Goal: Navigation & Orientation: Find specific page/section

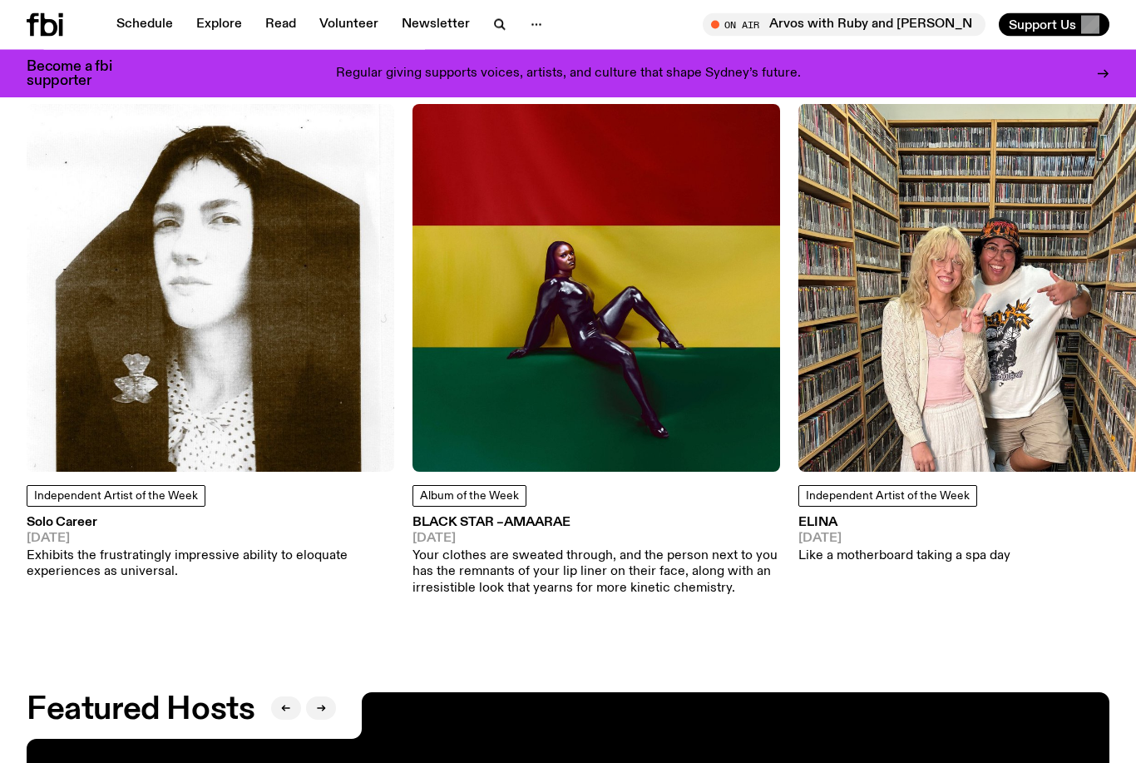
scroll to position [2008, 0]
click at [83, 352] on img at bounding box center [211, 288] width 368 height 368
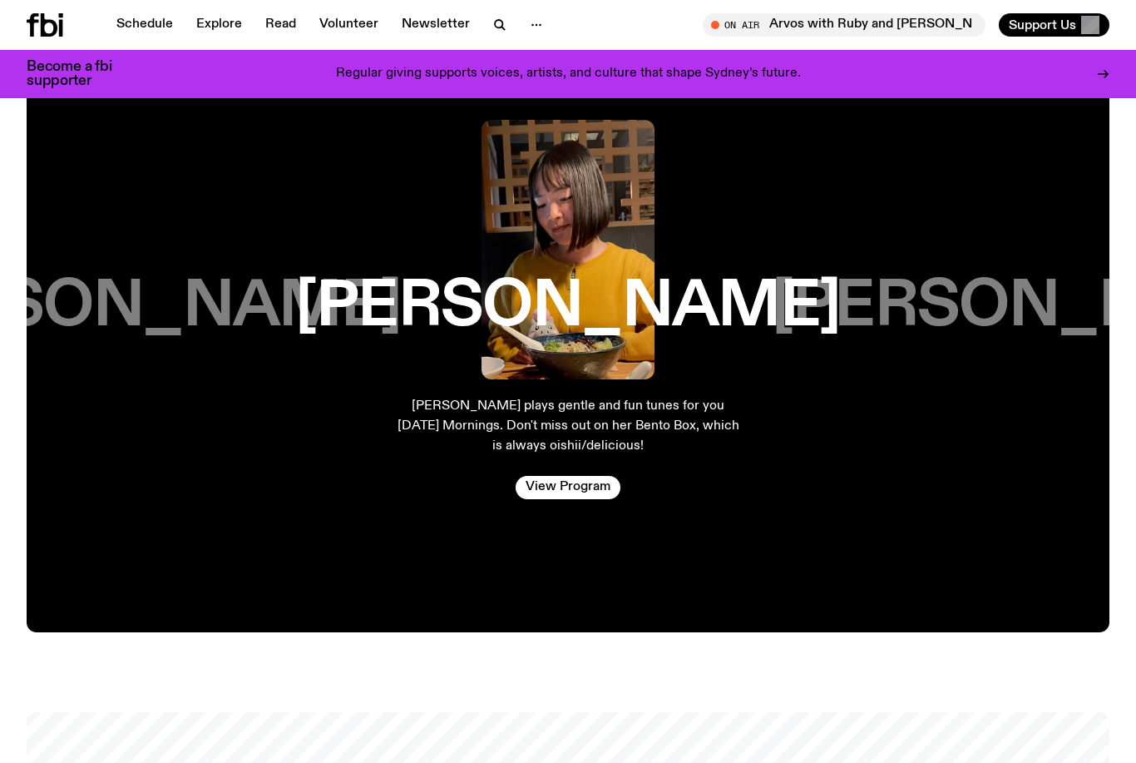
scroll to position [2673, 0]
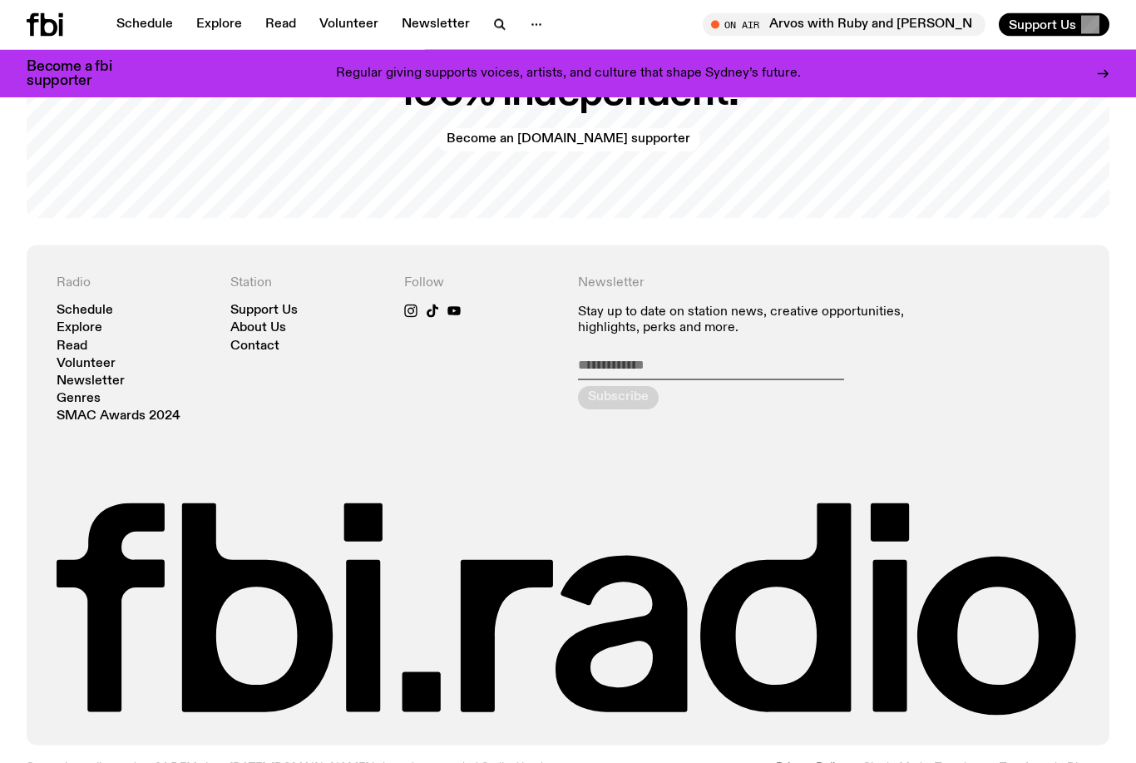
scroll to position [3395, 0]
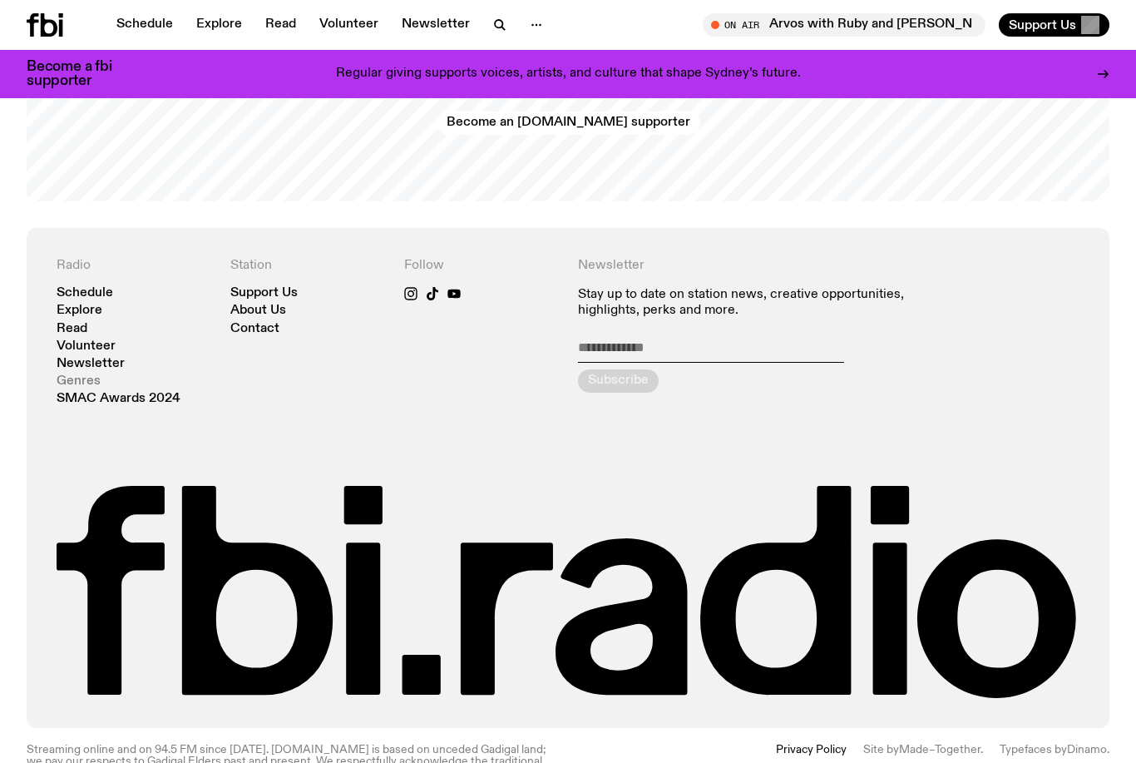
click at [75, 384] on link "Genres" at bounding box center [79, 381] width 44 height 12
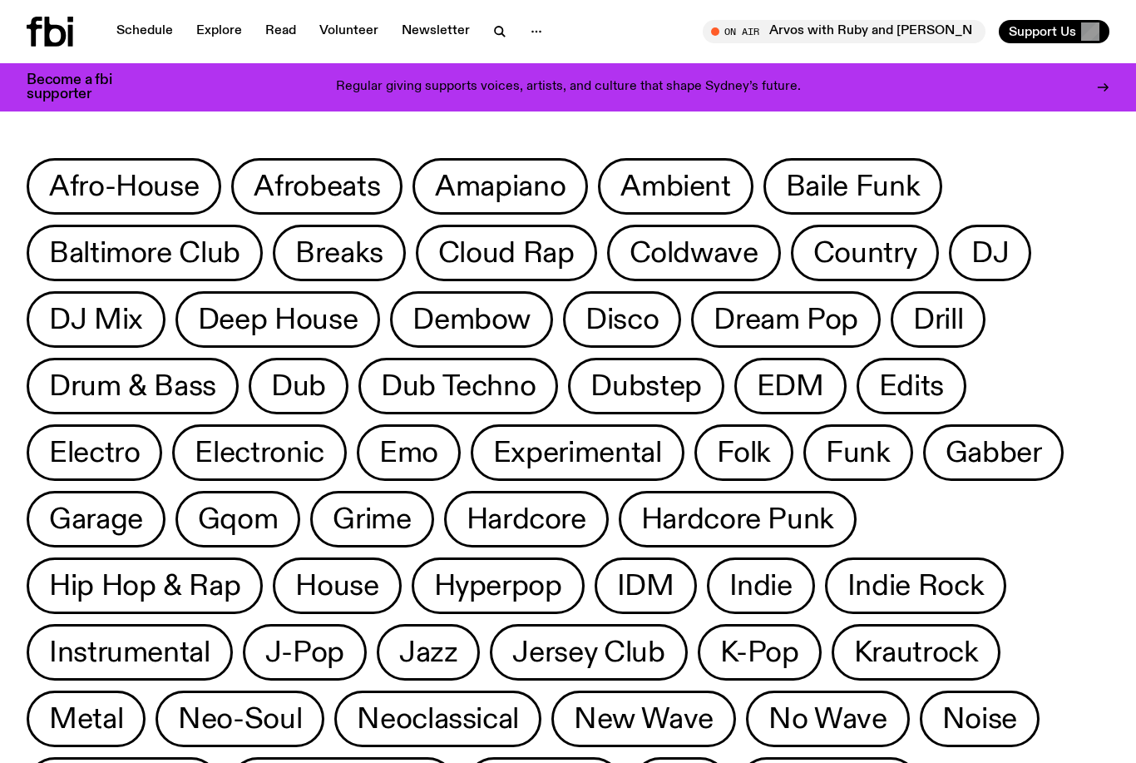
click at [1065, 189] on div "Afro-House Afrobeats Amapiano Ambient Baile Funk Baltimore Club Breaks Cloud Ra…" at bounding box center [568, 590] width 1083 height 865
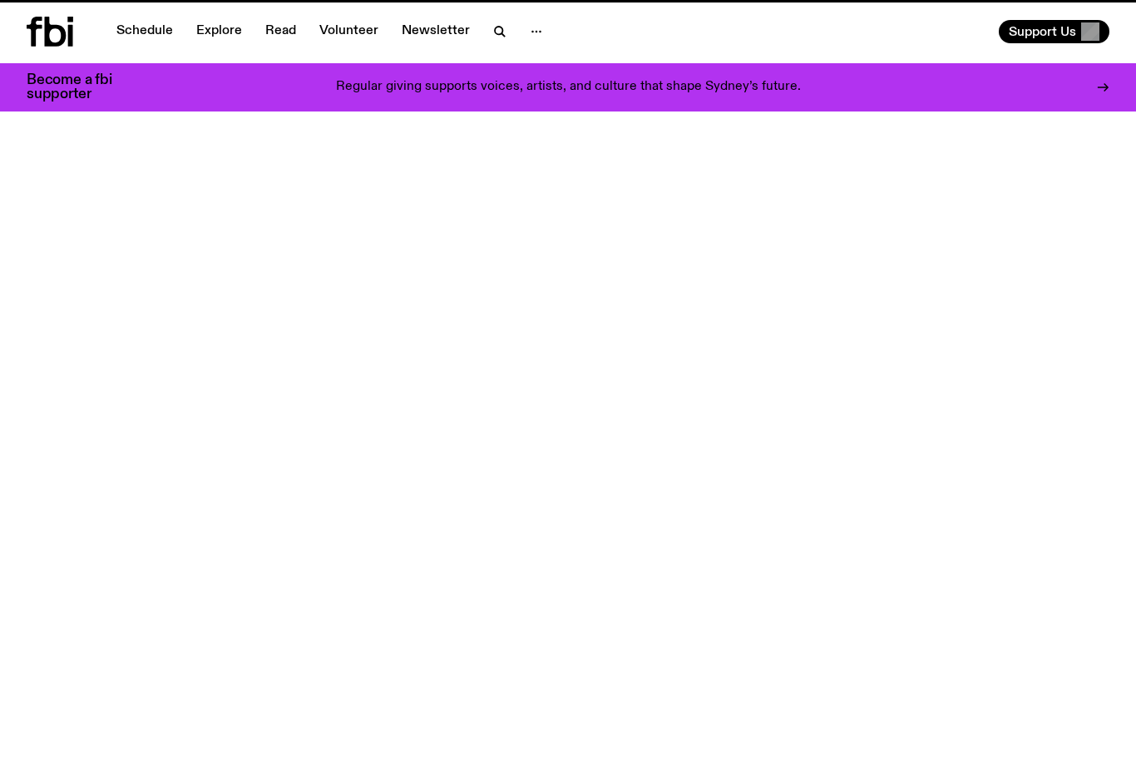
scroll to position [3395, 0]
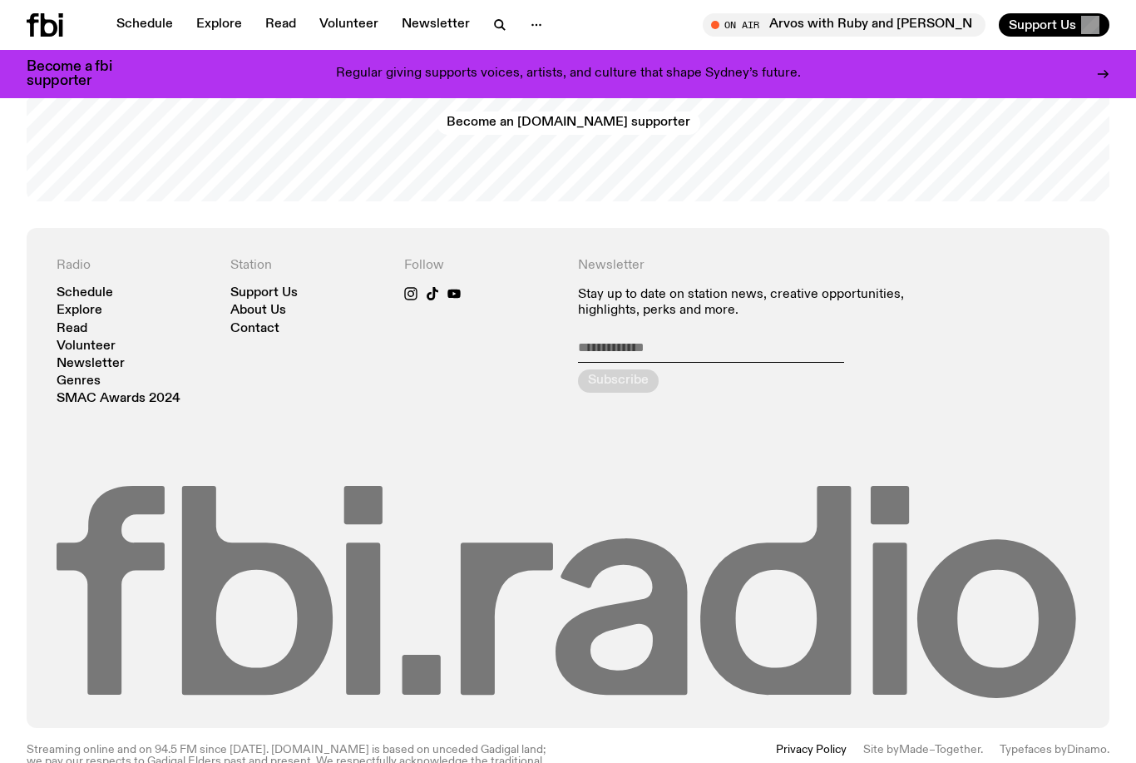
click at [85, 527] on icon at bounding box center [568, 592] width 1023 height 213
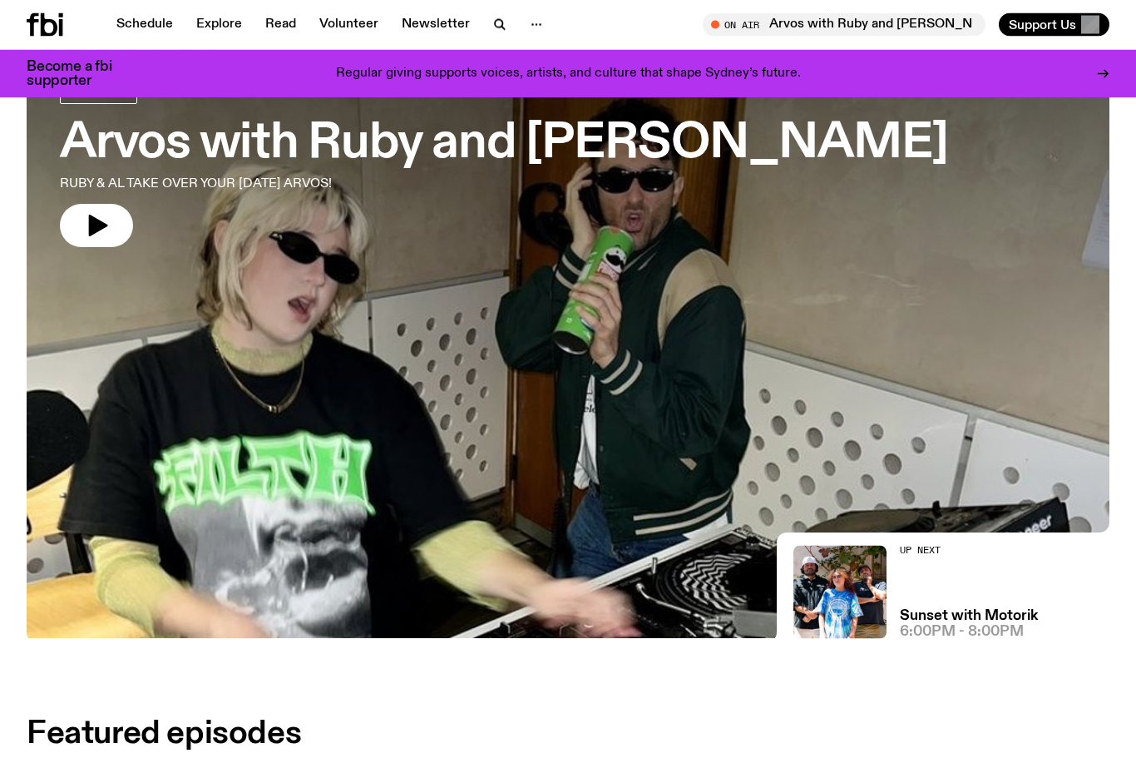
scroll to position [0, 0]
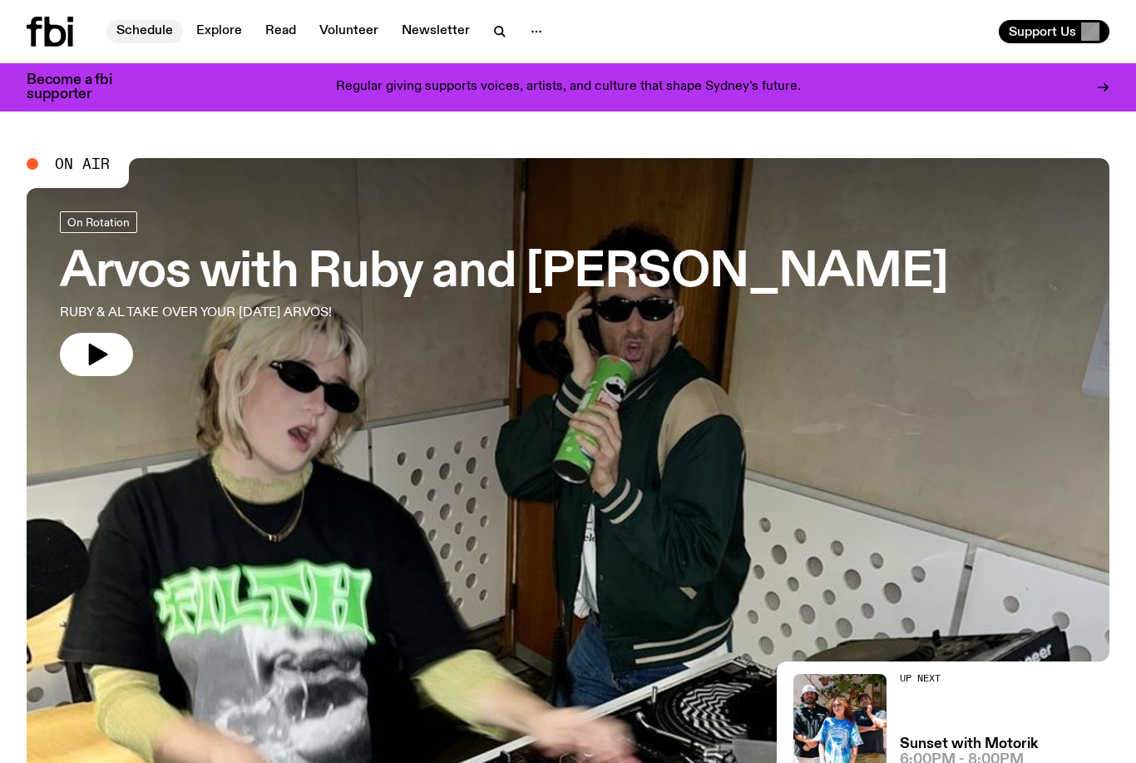
click at [142, 39] on link "Schedule" at bounding box center [144, 31] width 77 height 23
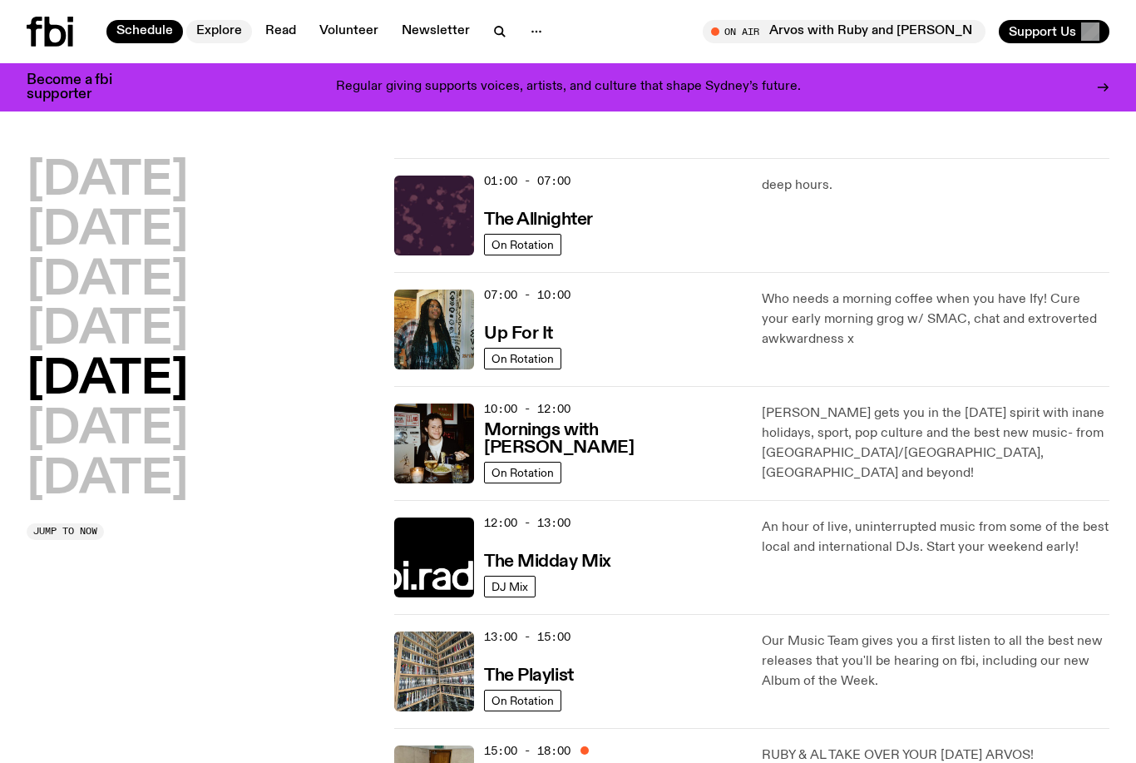
click at [216, 32] on link "Explore" at bounding box center [219, 31] width 66 height 23
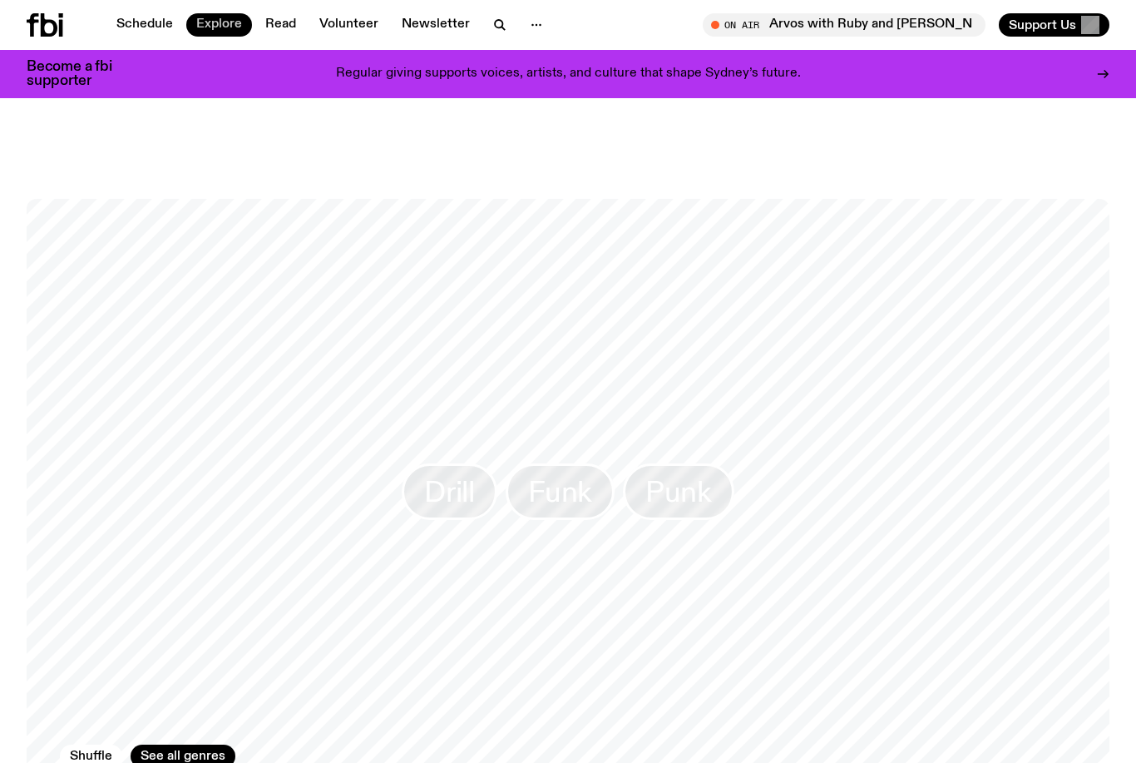
scroll to position [2344, 0]
click at [188, 745] on link "See all genres" at bounding box center [183, 756] width 105 height 23
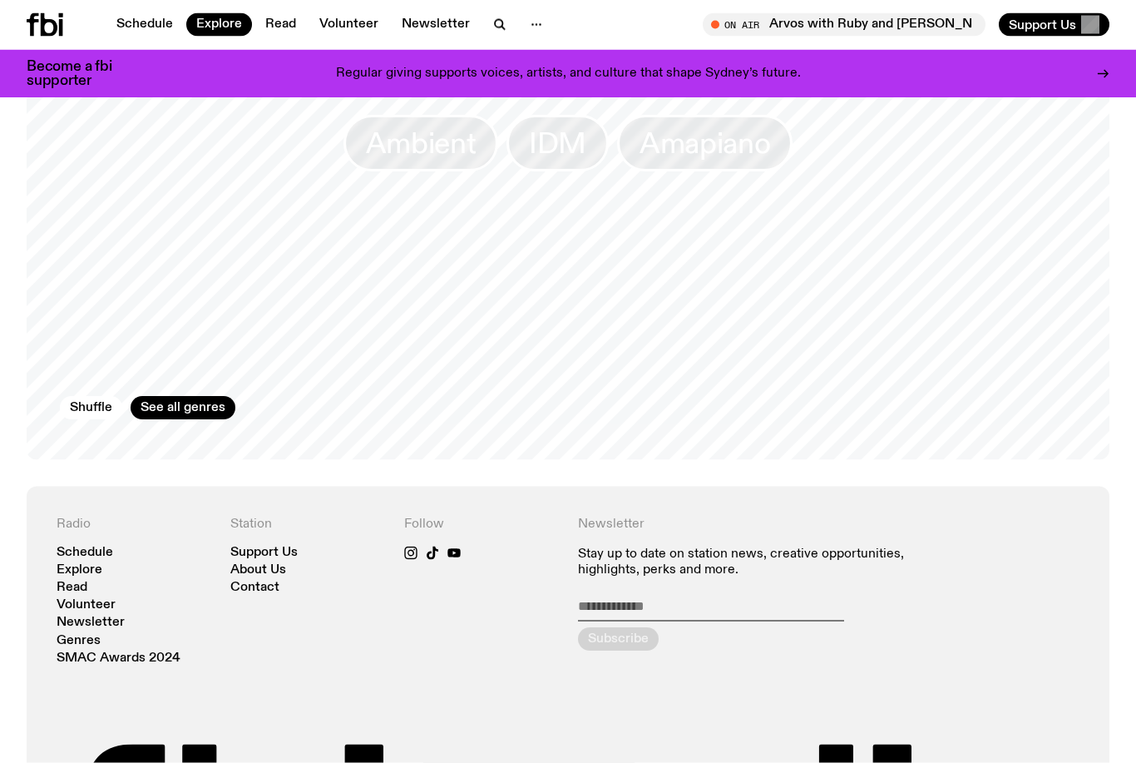
scroll to position [2919, 0]
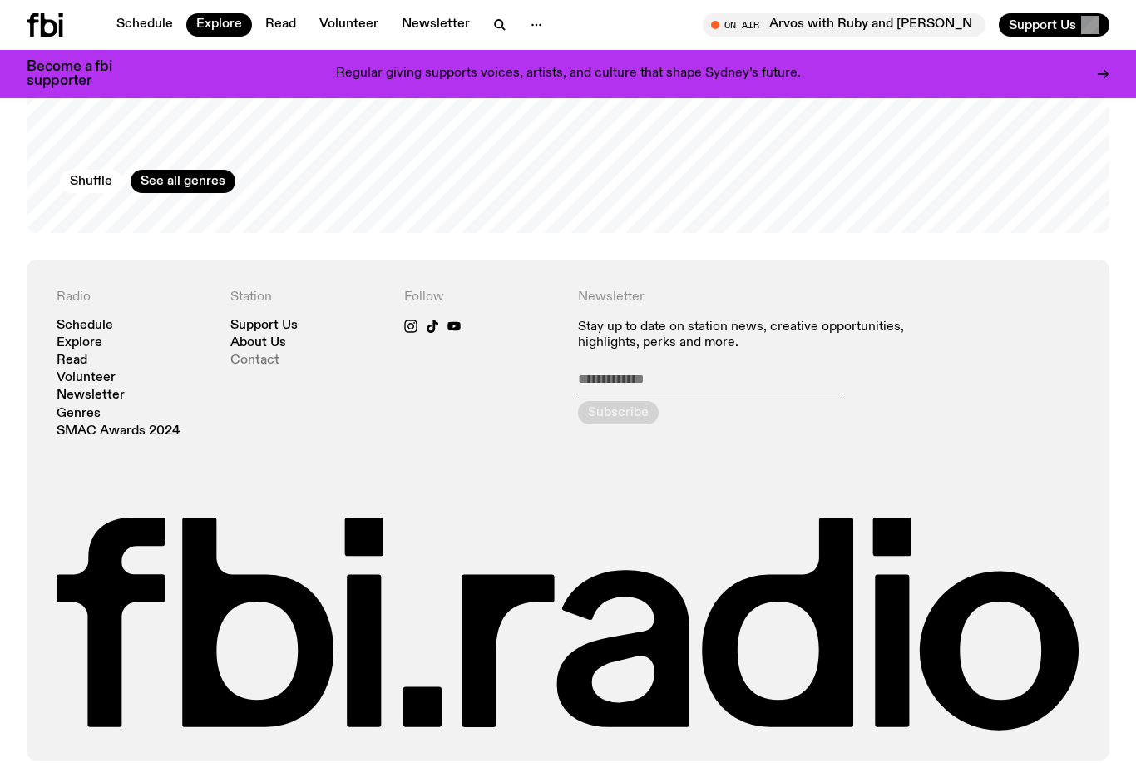
click at [253, 354] on link "Contact" at bounding box center [254, 360] width 49 height 12
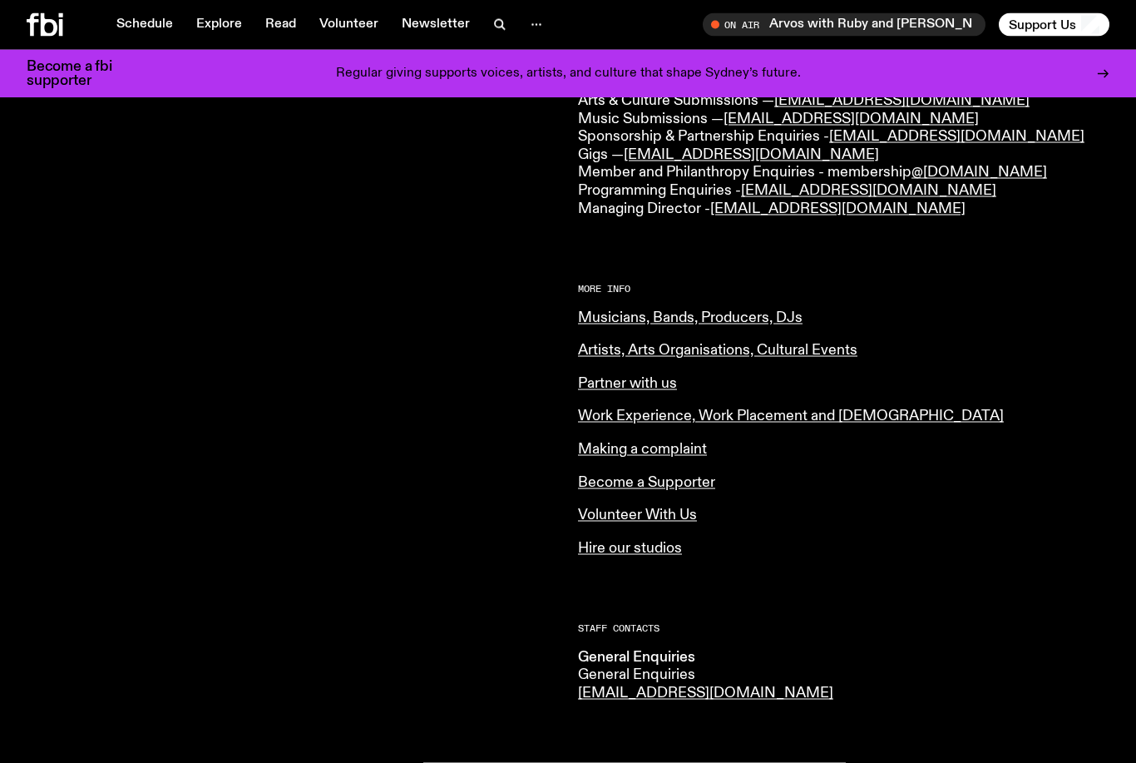
scroll to position [507, 0]
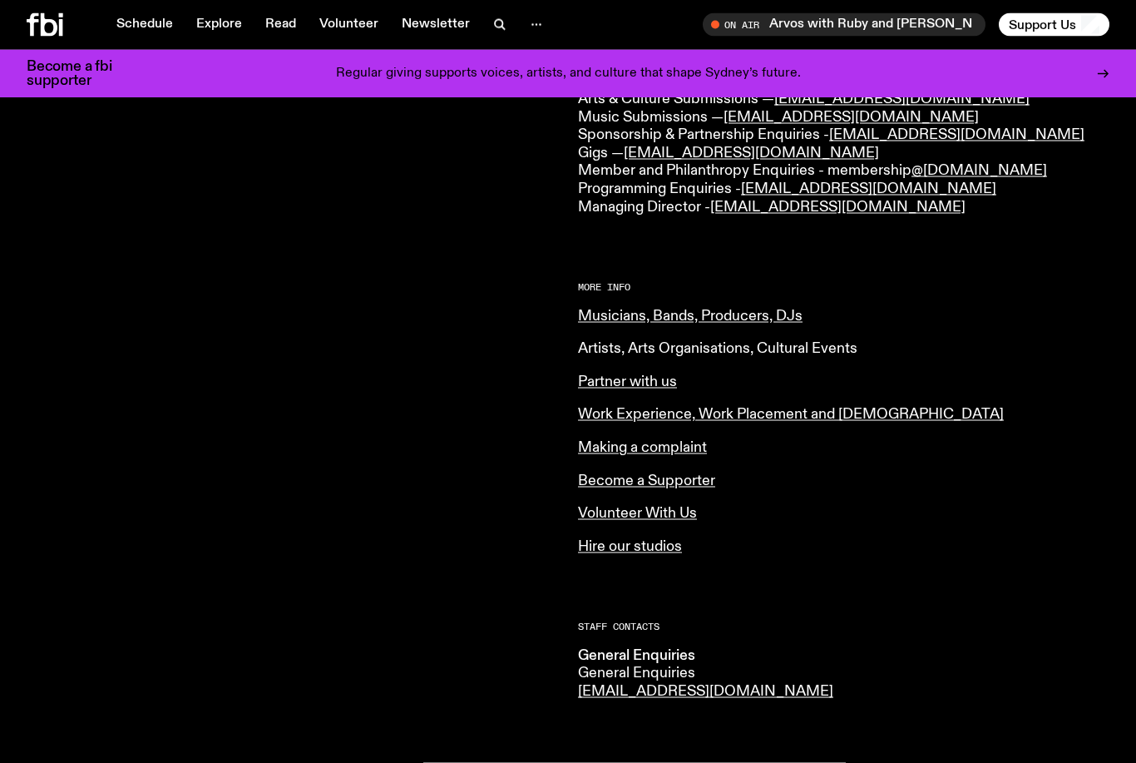
click at [724, 341] on link "Artists, Arts Organisations, Cultural Events" at bounding box center [718, 348] width 280 height 15
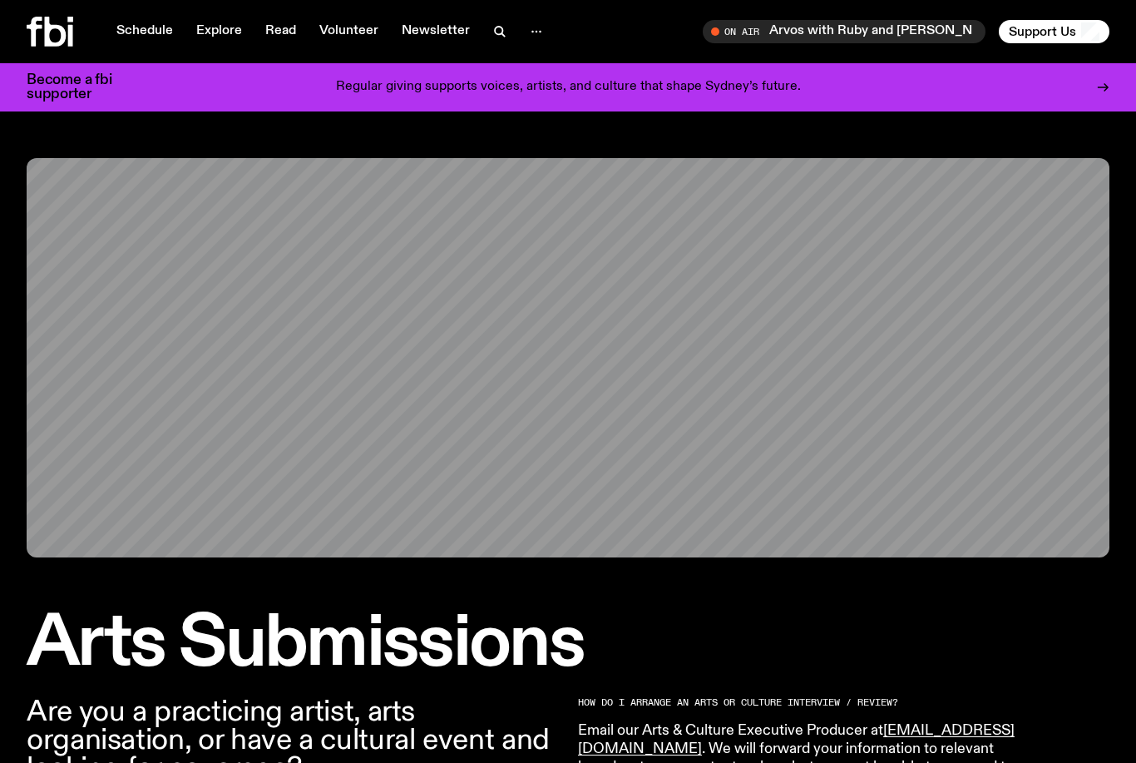
click at [49, 564] on div "Arts Submissions" at bounding box center [568, 418] width 1136 height 520
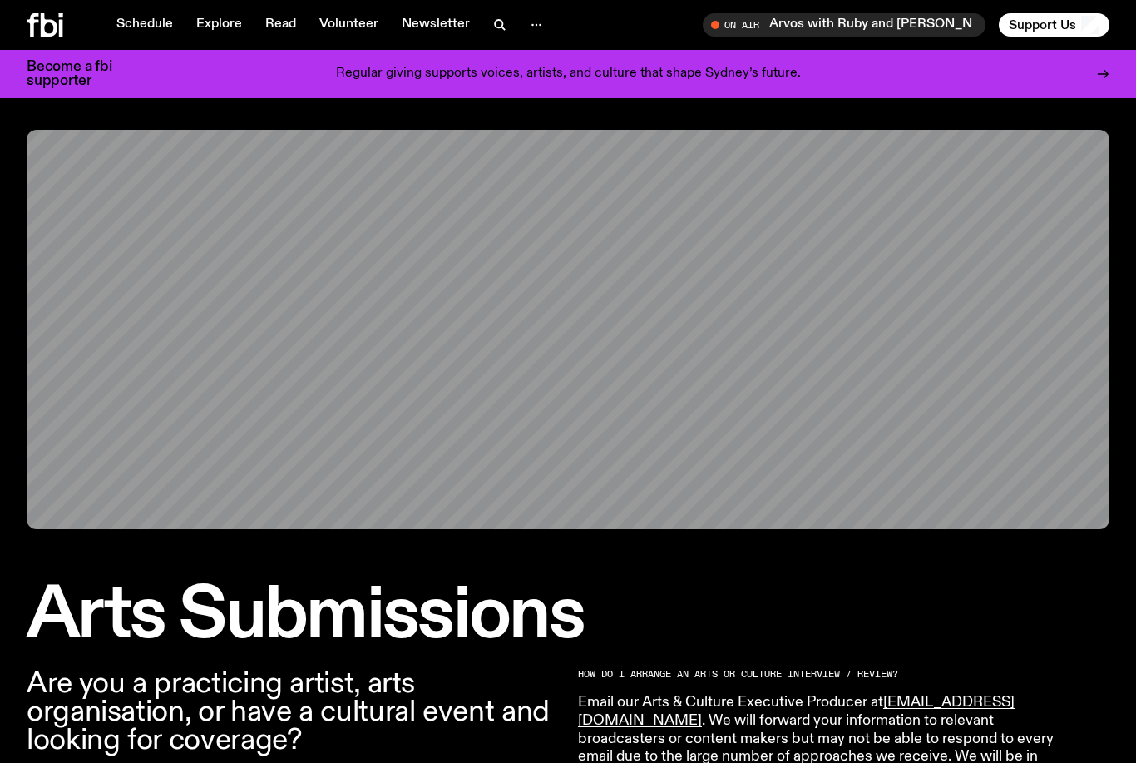
scroll to position [14, 0]
